Goal: Task Accomplishment & Management: Manage account settings

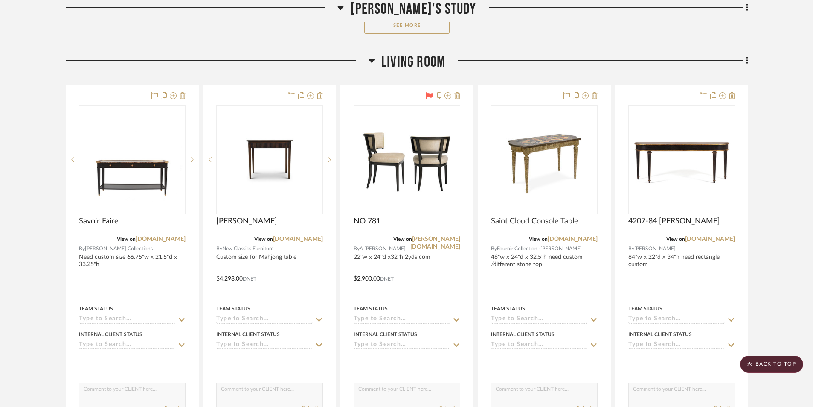
scroll to position [4863, 0]
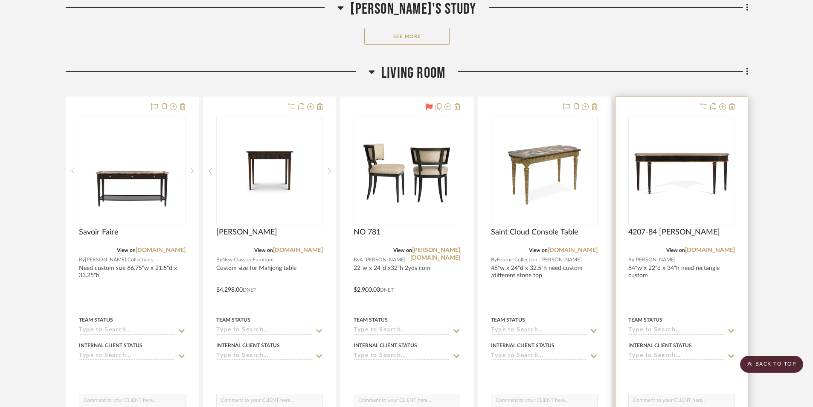
click at [683, 204] on div "0" at bounding box center [682, 170] width 106 height 107
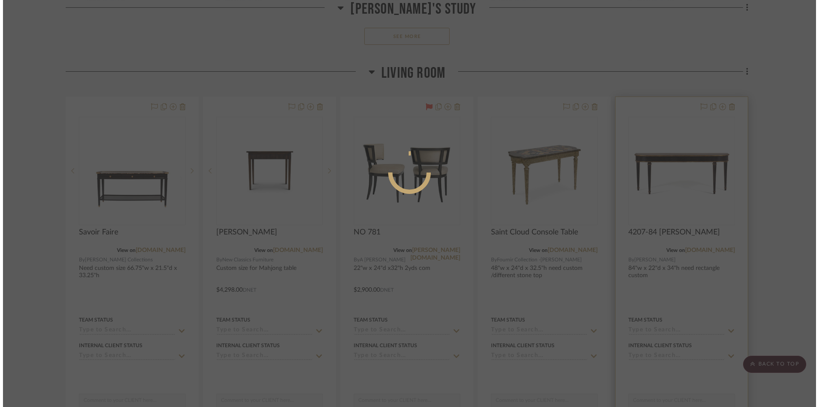
scroll to position [0, 0]
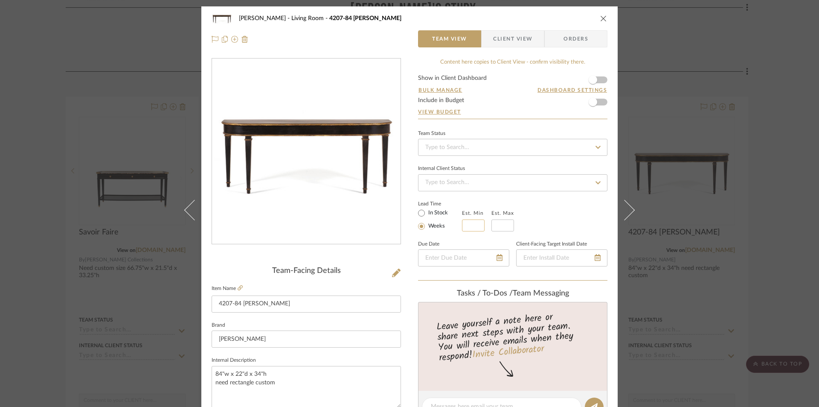
click at [472, 226] on input "text" at bounding box center [473, 225] width 23 height 12
type input "12"
click at [502, 225] on input "text" at bounding box center [502, 225] width 23 height 12
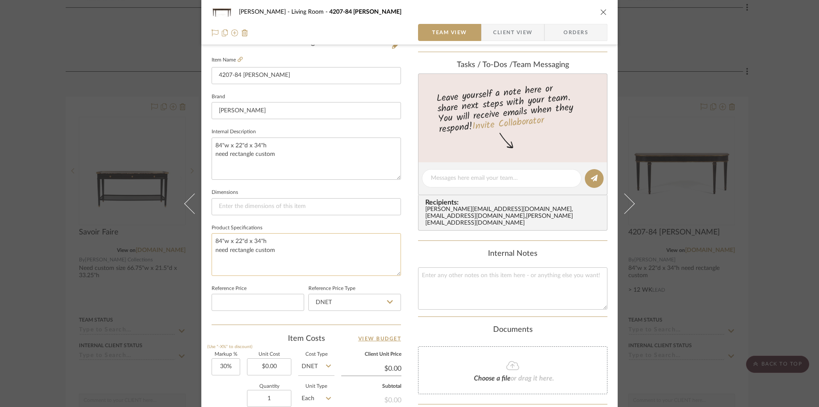
scroll to position [256, 0]
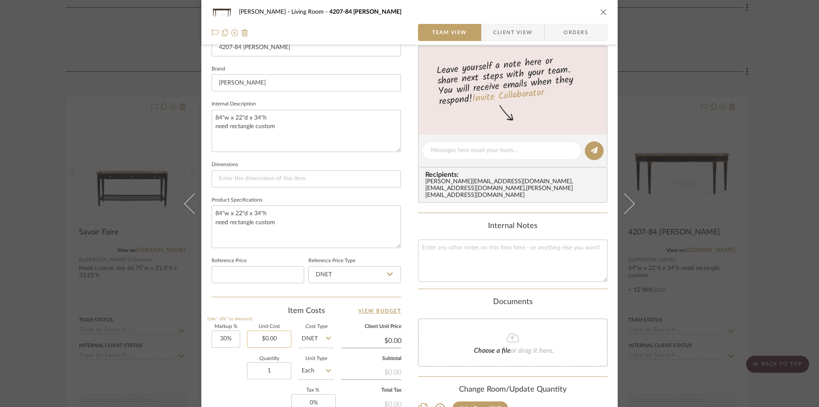
type input "14"
type input "0.00"
click at [273, 333] on input "0.00" at bounding box center [269, 338] width 44 height 17
type input "$8,290.00"
click at [540, 385] on div "Change Room/Update Quantity Living Room (1) *To create a new room/section do th…" at bounding box center [512, 407] width 189 height 44
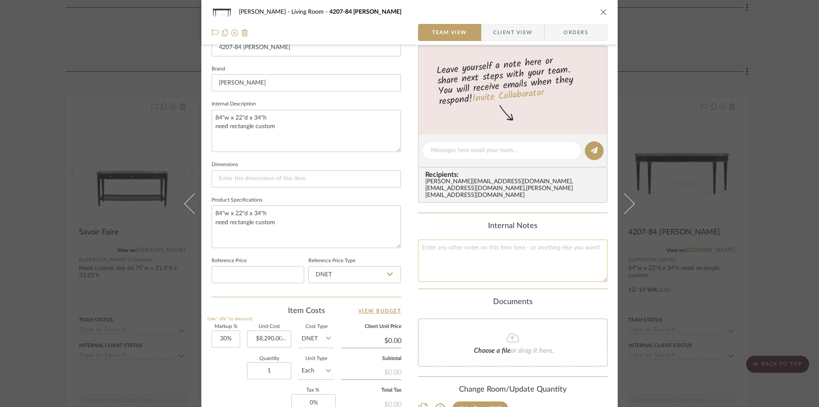
type input "$10,777.00"
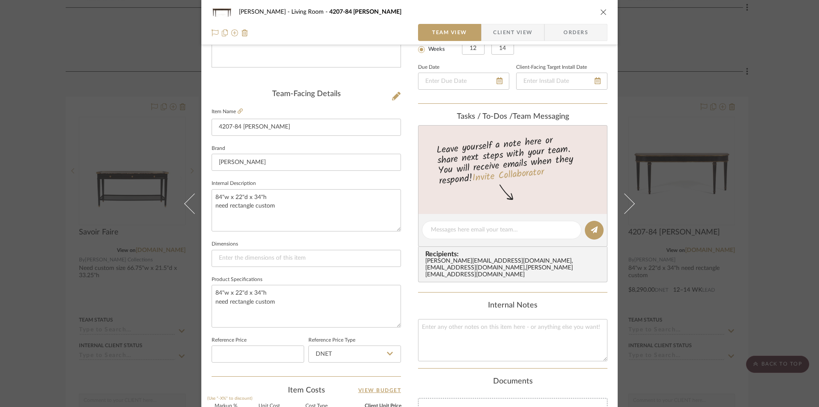
scroll to position [128, 0]
